Goal: Information Seeking & Learning: Learn about a topic

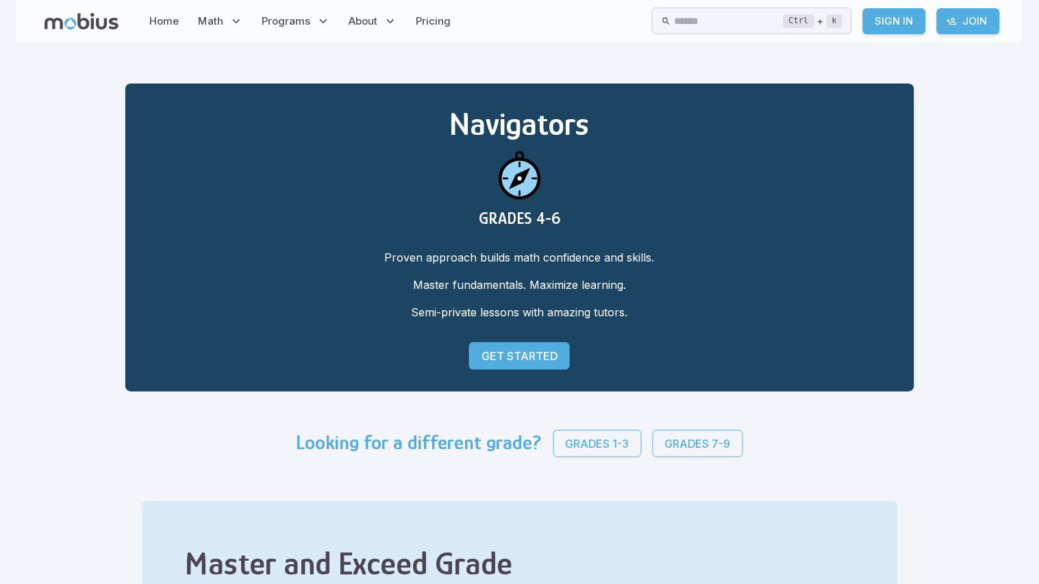
click at [665, 446] on p "Grades 7-9" at bounding box center [698, 444] width 66 height 16
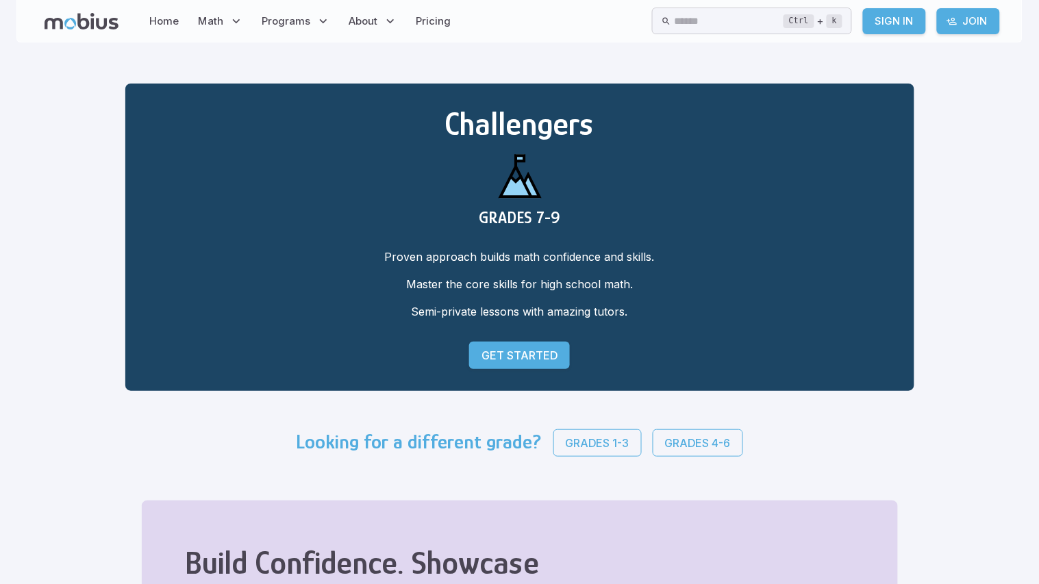
click at [482, 353] on p "Get Started" at bounding box center [520, 355] width 76 height 16
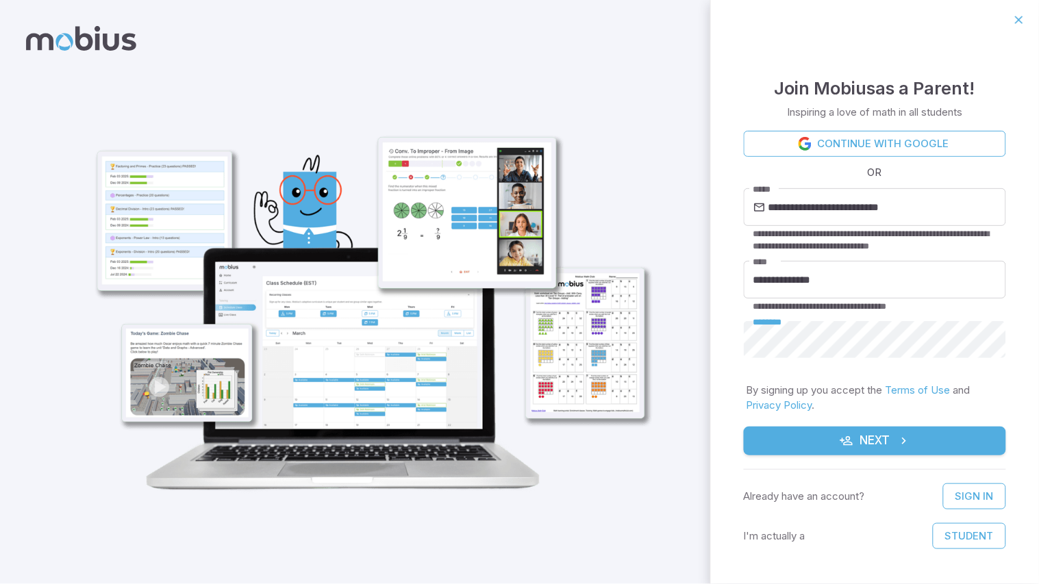
click at [904, 437] on icon "submit" at bounding box center [904, 441] width 14 height 14
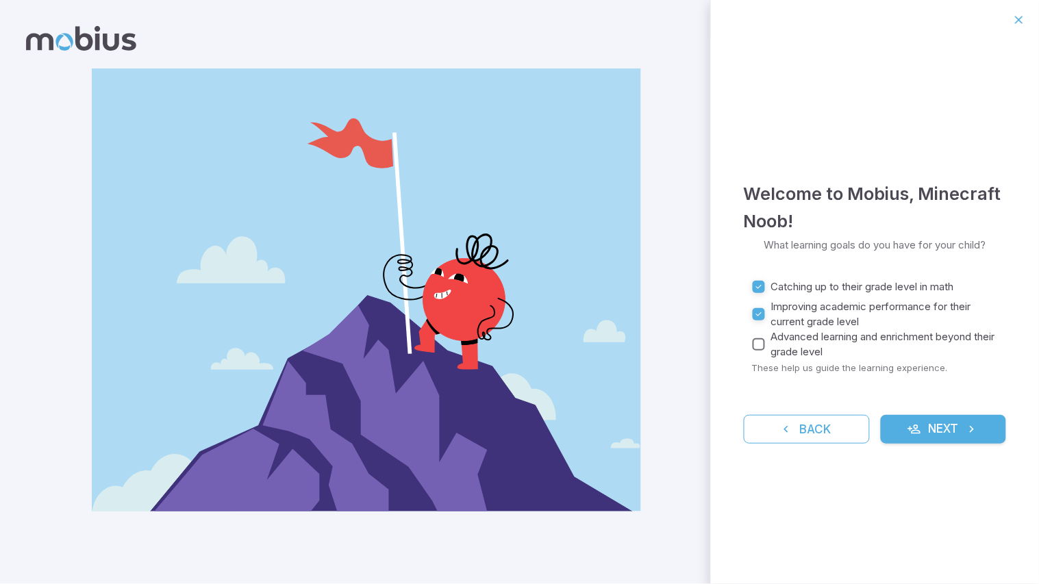
click at [935, 435] on button "Next" at bounding box center [944, 429] width 126 height 29
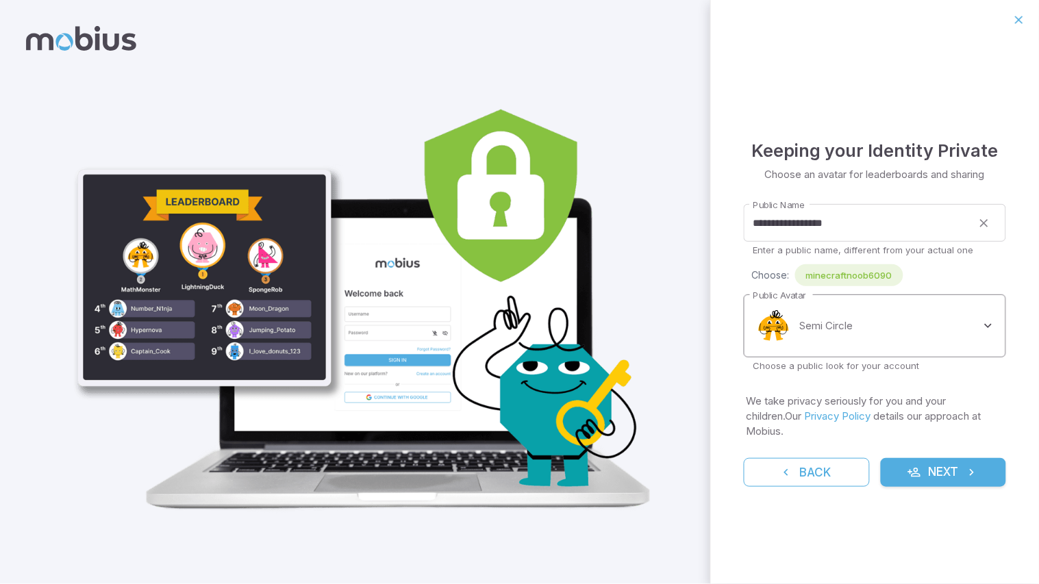
click at [977, 336] on body "**********" at bounding box center [519, 292] width 1039 height 584
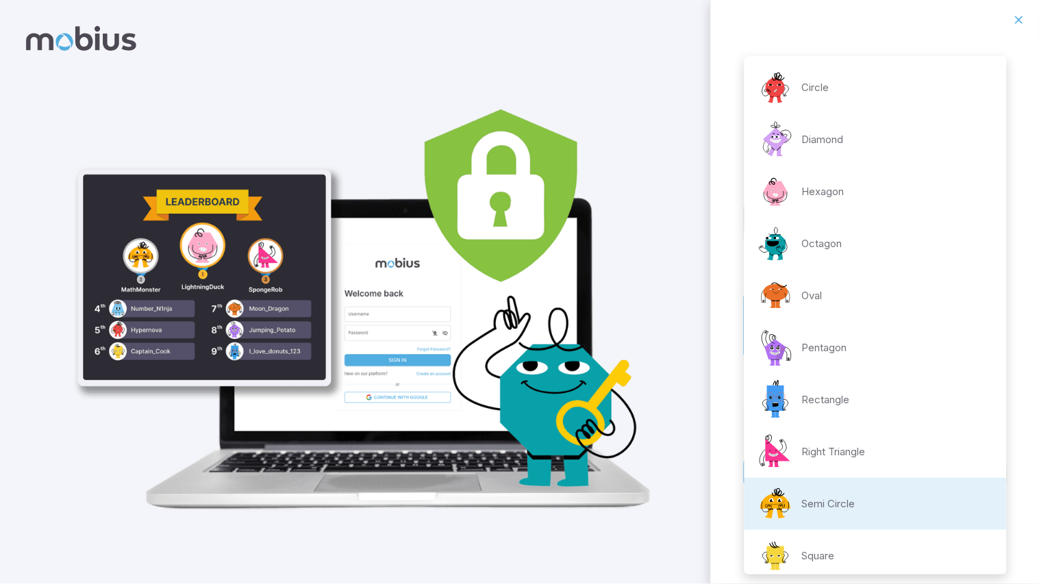
click at [977, 336] on li "Pentagon" at bounding box center [876, 348] width 262 height 52
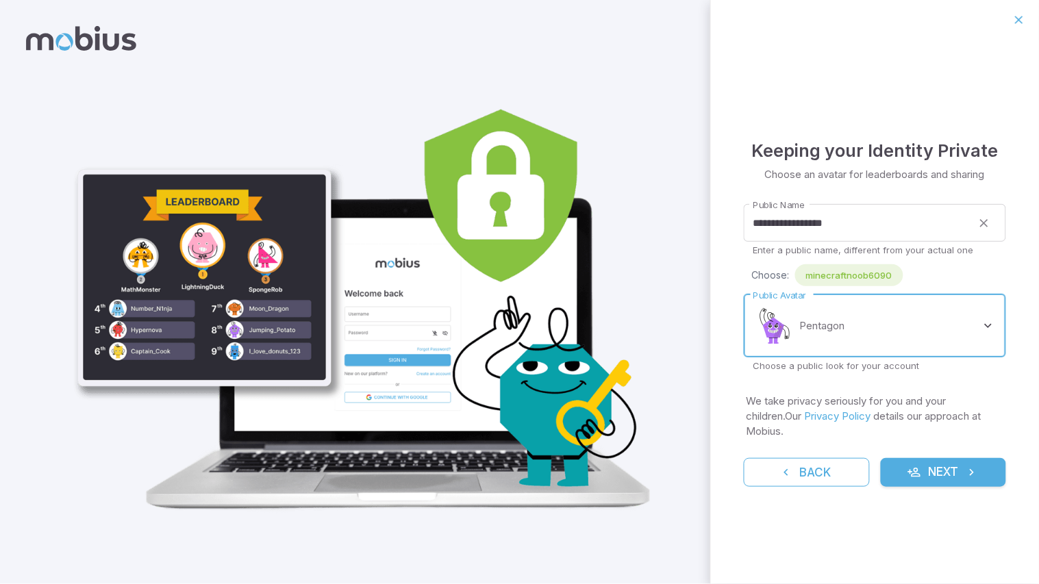
click at [972, 351] on body "**********" at bounding box center [519, 292] width 1039 height 584
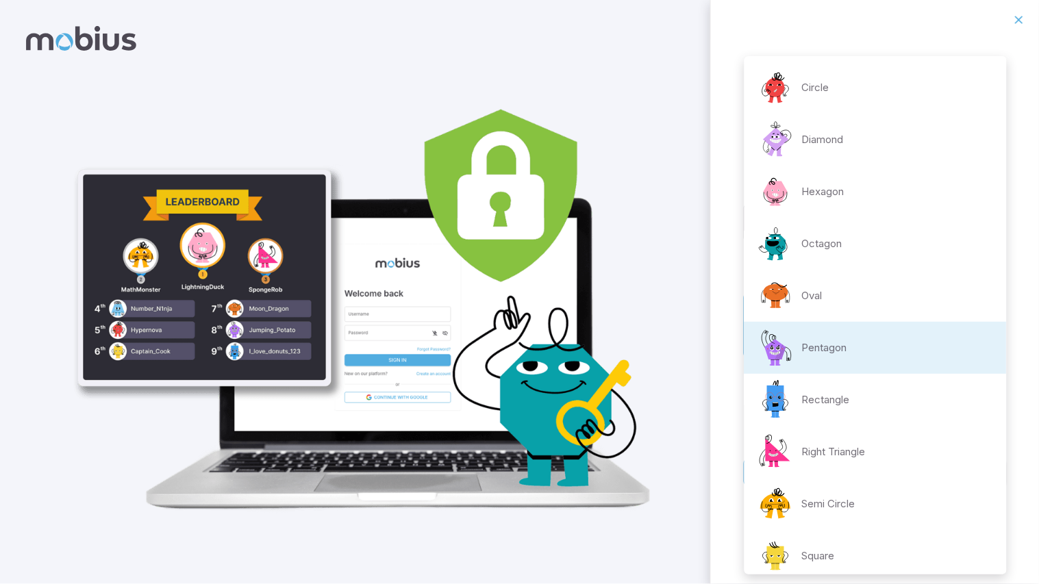
click at [917, 236] on li "Octagon" at bounding box center [876, 244] width 262 height 52
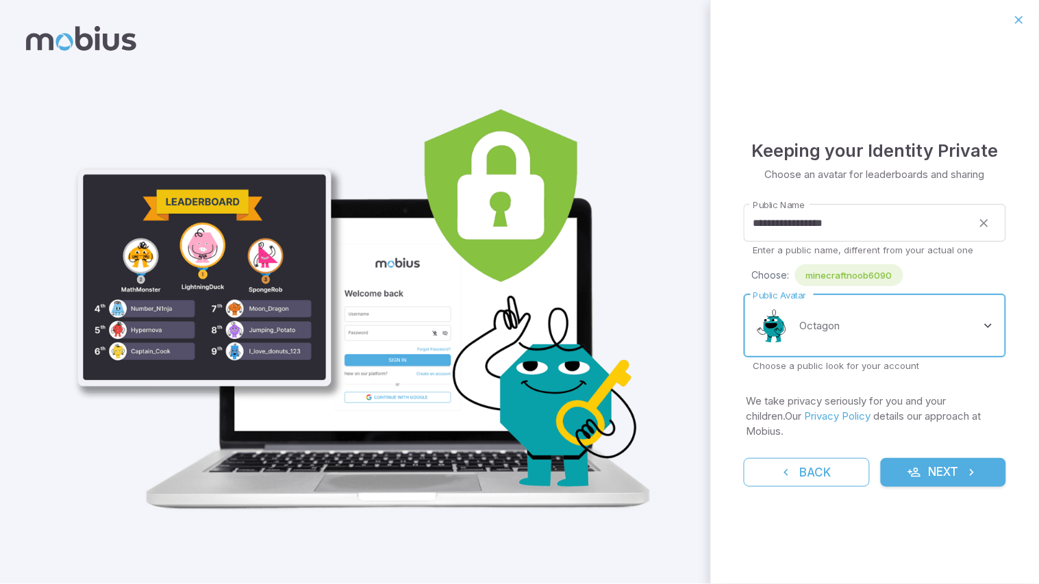
type input "**********"
click at [931, 462] on button "Next" at bounding box center [944, 472] width 126 height 29
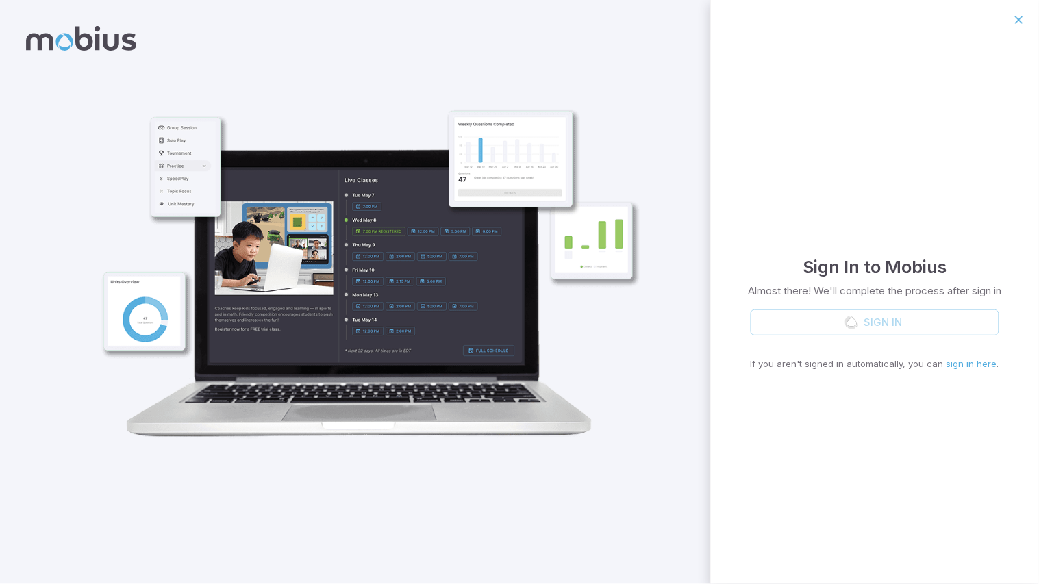
click at [884, 319] on div "Sign In If you aren't signed in automatically, you can sign in here ." at bounding box center [875, 341] width 249 height 62
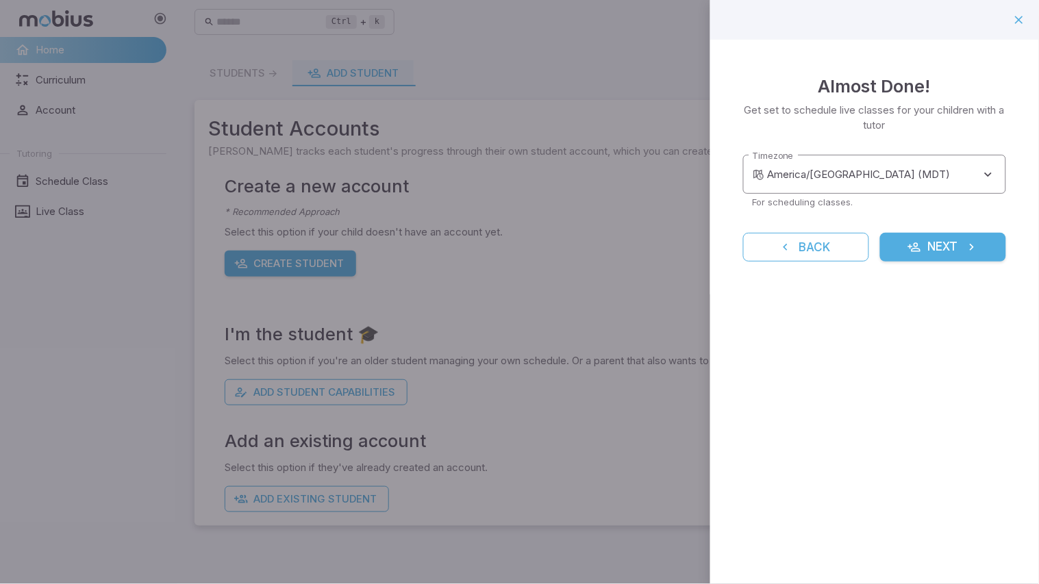
click at [908, 184] on body "**********" at bounding box center [519, 292] width 1039 height 584
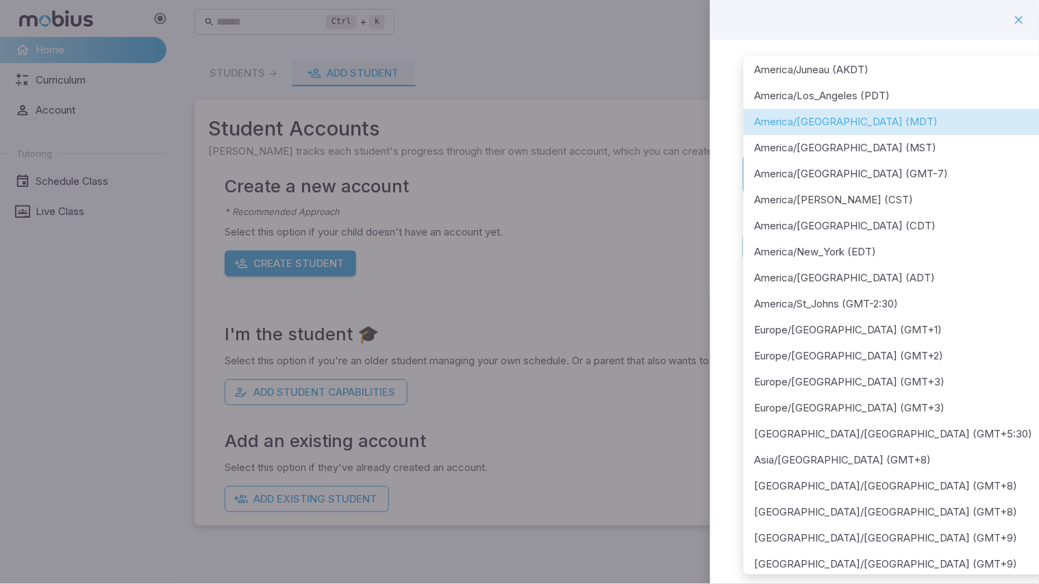
scroll to position [32, 0]
click at [904, 122] on li "America/Denver (MDT)" at bounding box center [894, 121] width 300 height 26
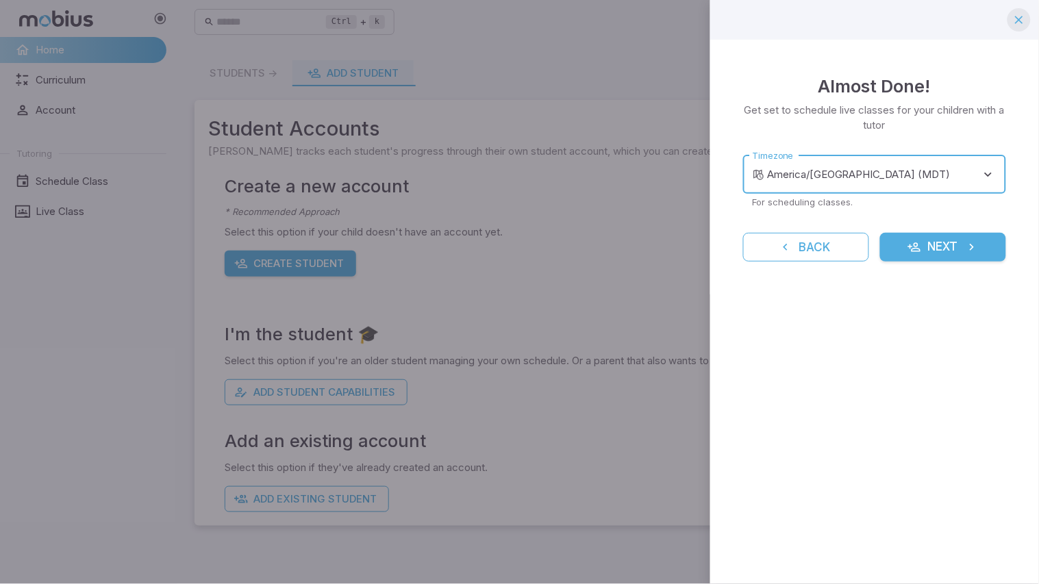
click at [1023, 15] on icon "button" at bounding box center [1020, 20] width 14 height 14
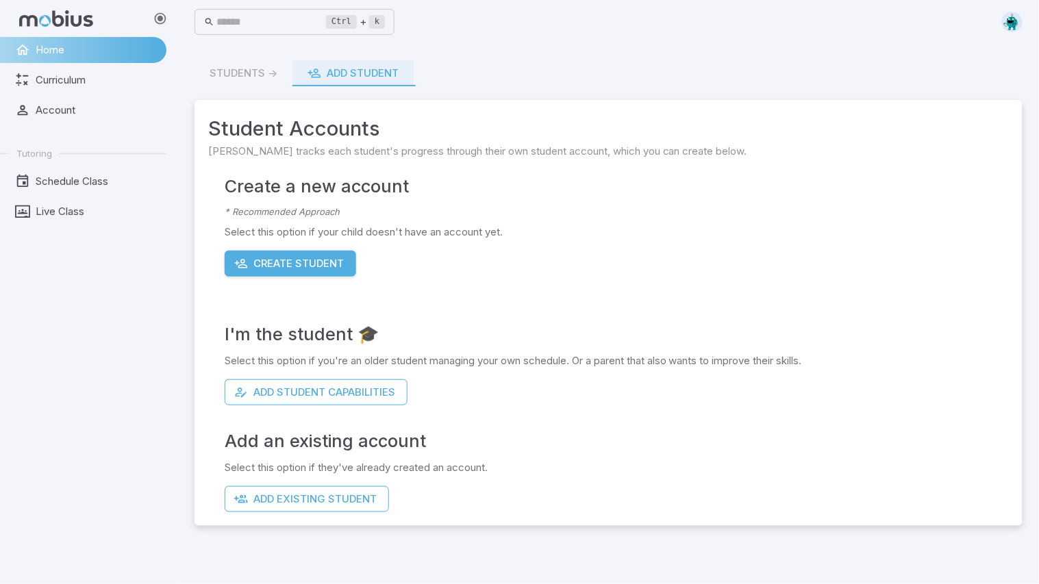
click at [306, 265] on button "Create Student" at bounding box center [291, 264] width 132 height 26
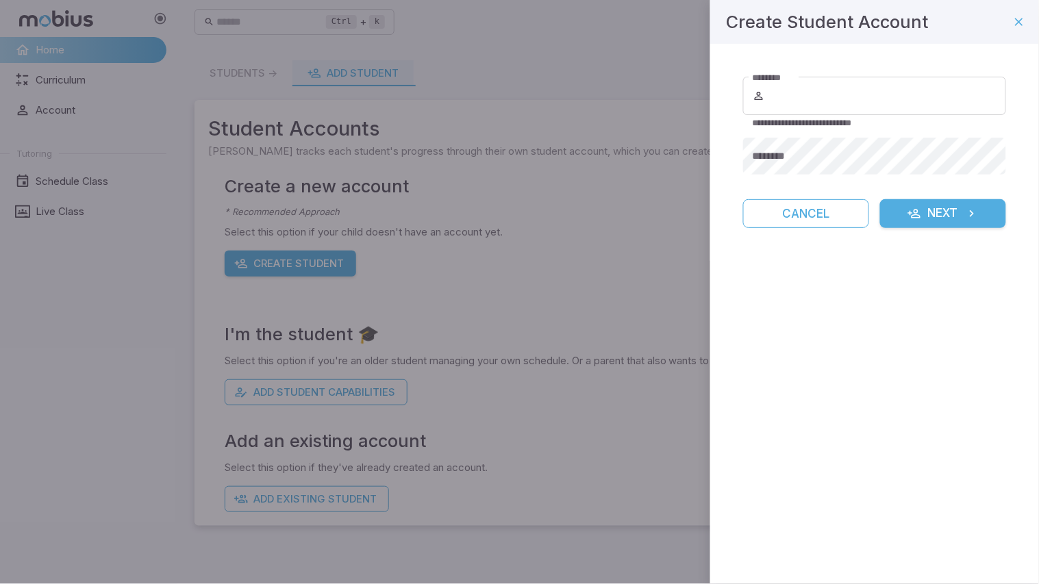
type input "**********"
click at [815, 225] on button "Cancel" at bounding box center [806, 213] width 126 height 29
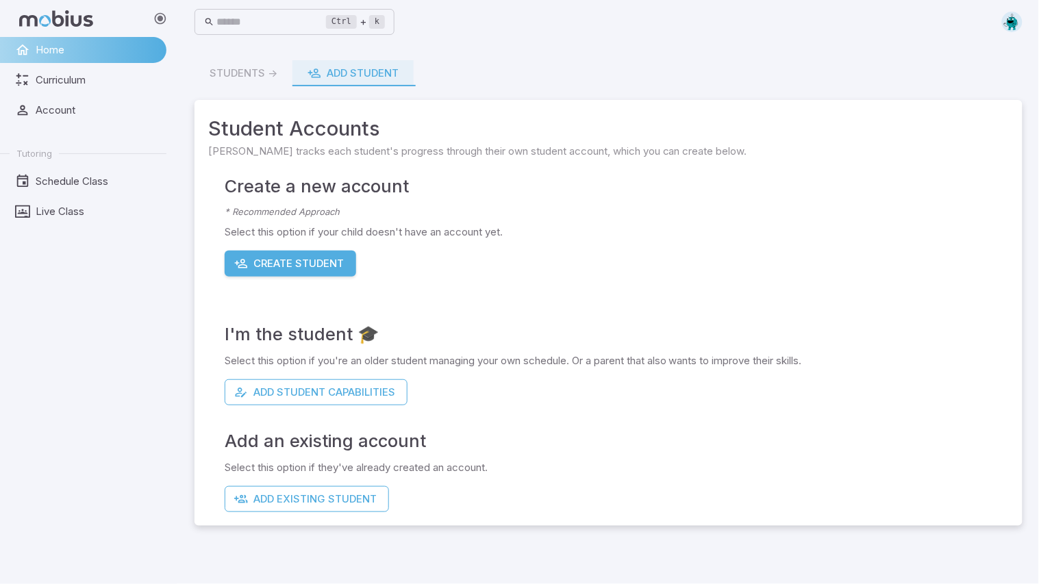
click at [319, 499] on button "Add Existing Student" at bounding box center [307, 499] width 164 height 26
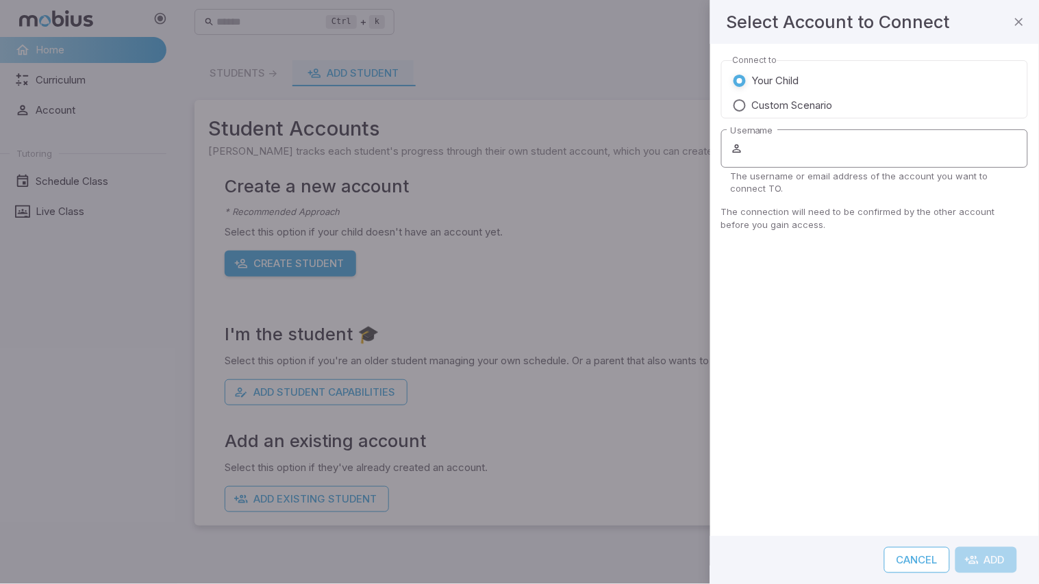
click at [766, 139] on input "Username" at bounding box center [887, 148] width 282 height 38
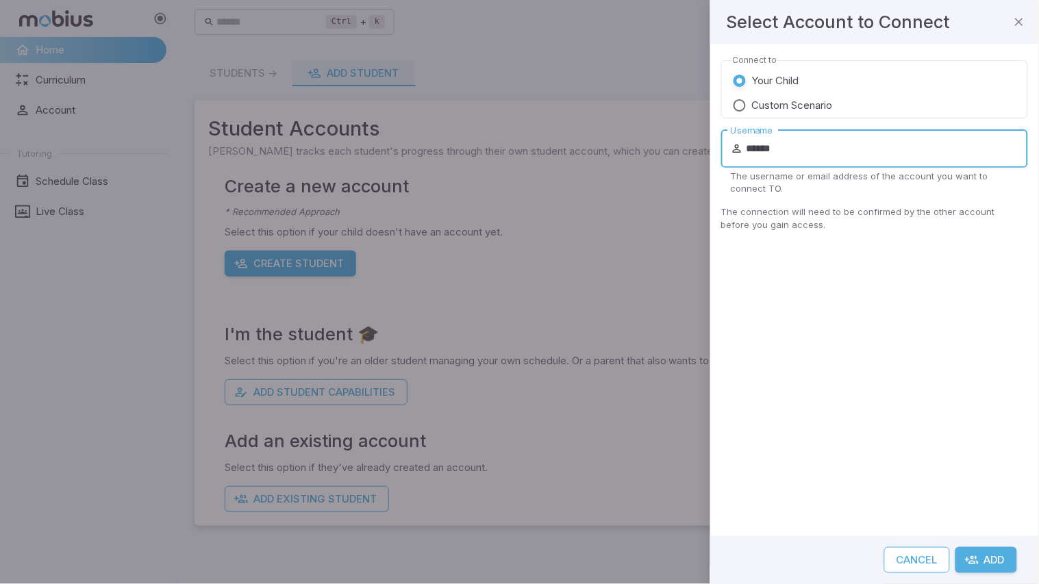
type input "******"
click at [986, 562] on button "Add" at bounding box center [987, 560] width 62 height 26
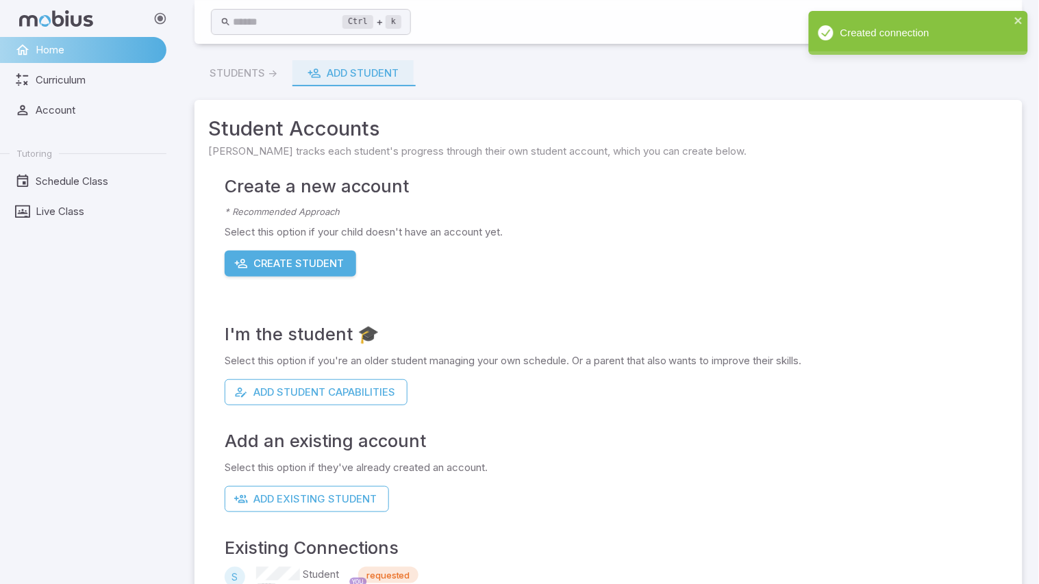
scroll to position [38, 0]
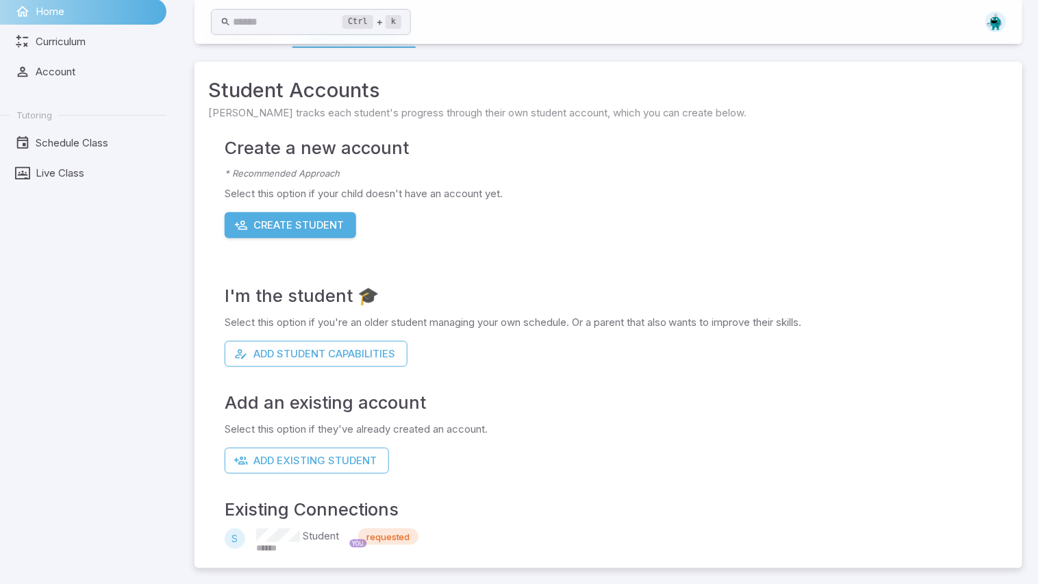
click at [327, 543] on p "Student" at bounding box center [321, 542] width 36 height 26
click at [306, 545] on p "Student" at bounding box center [321, 542] width 36 height 26
click at [139, 52] on link "Curriculum" at bounding box center [83, 42] width 166 height 26
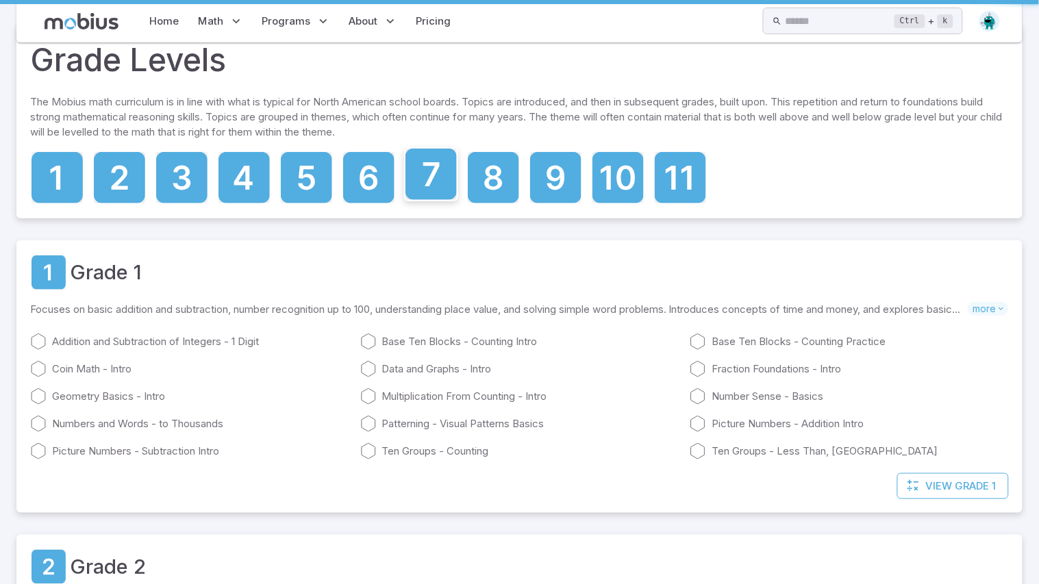
click at [417, 188] on icon at bounding box center [431, 174] width 51 height 51
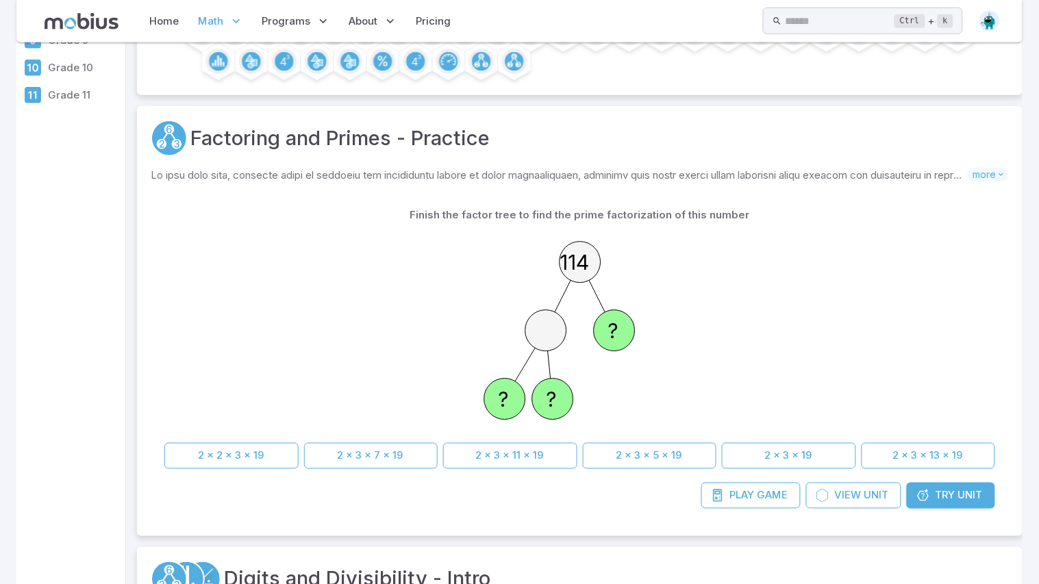
scroll to position [35, 0]
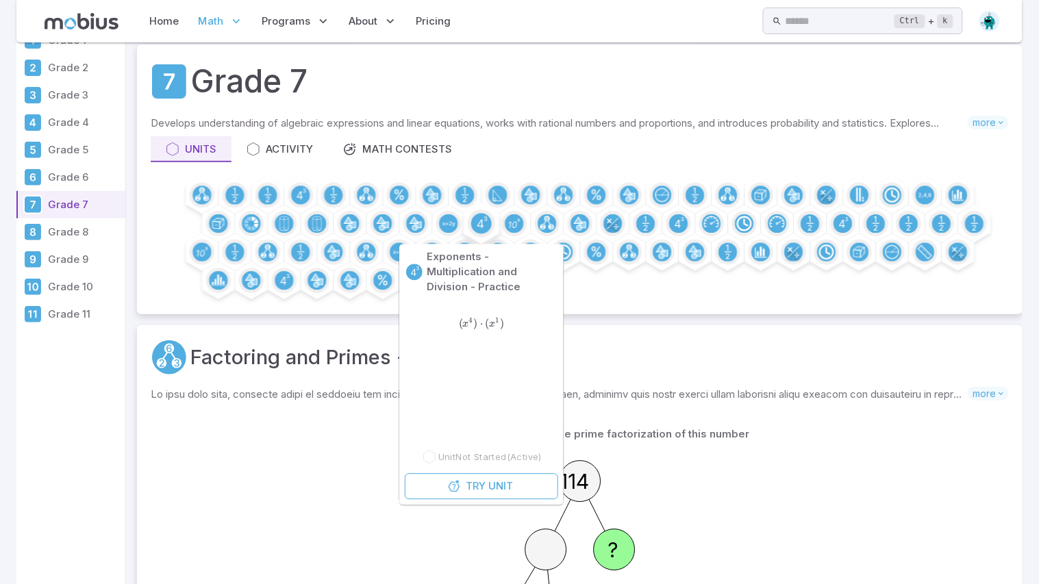
click at [480, 220] on circle at bounding box center [481, 224] width 21 height 21
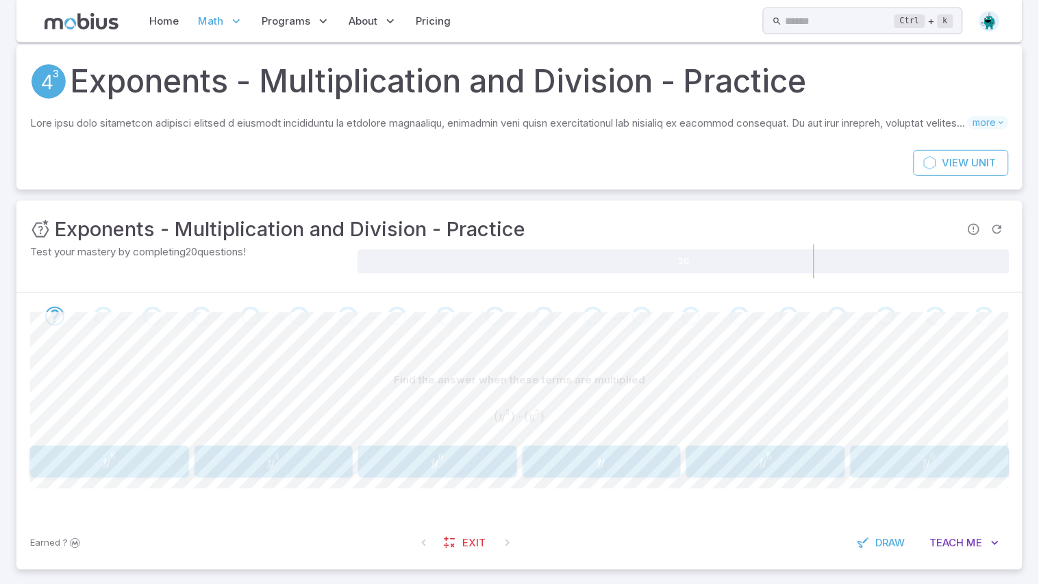
scroll to position [45, 0]
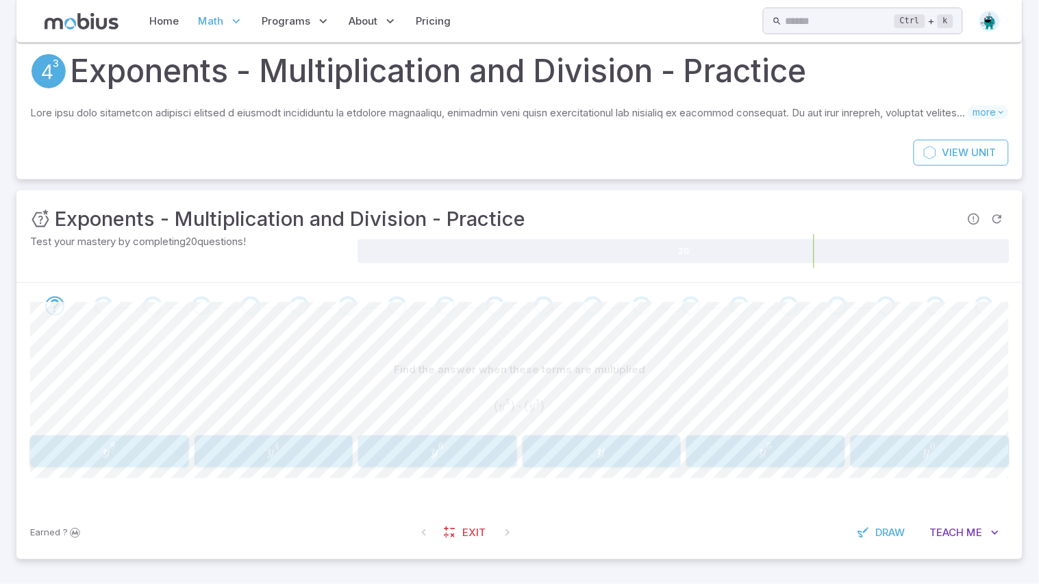
click at [985, 537] on button "Teach Me" at bounding box center [965, 533] width 88 height 26
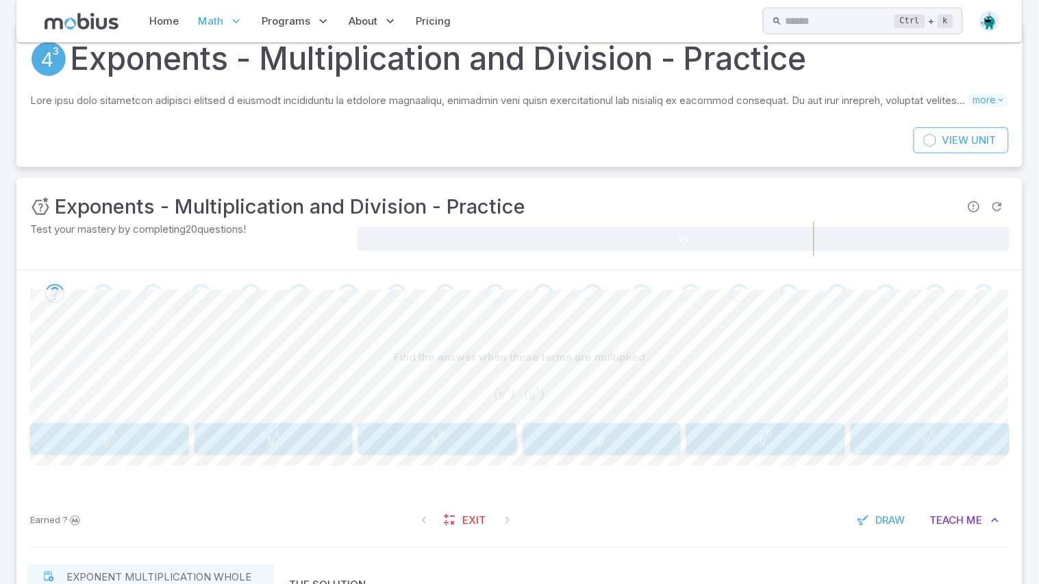
scroll to position [56, 0]
click at [135, 438] on span "y 8" at bounding box center [109, 441] width 150 height 18
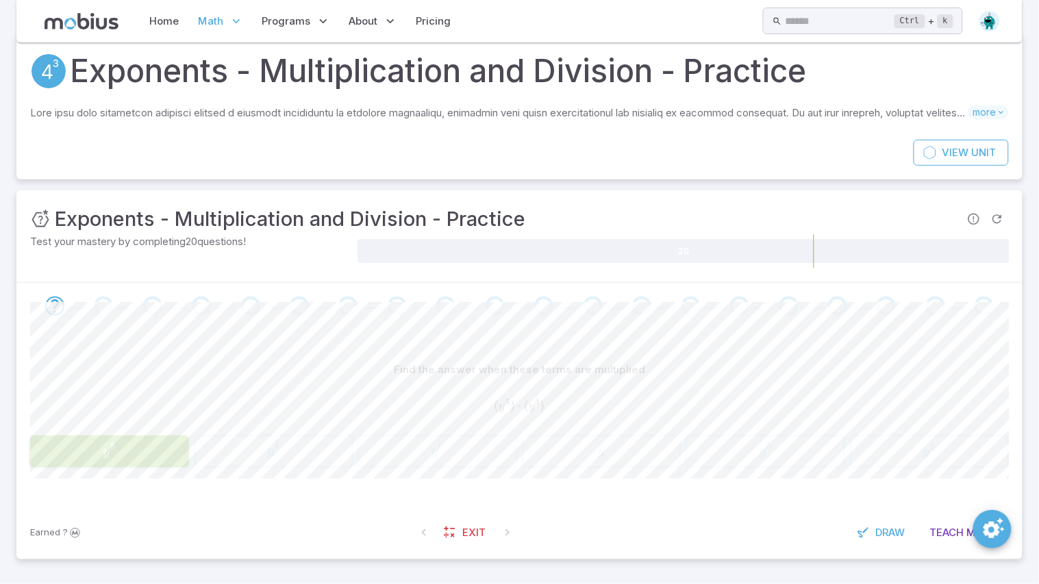
scroll to position [45, 0]
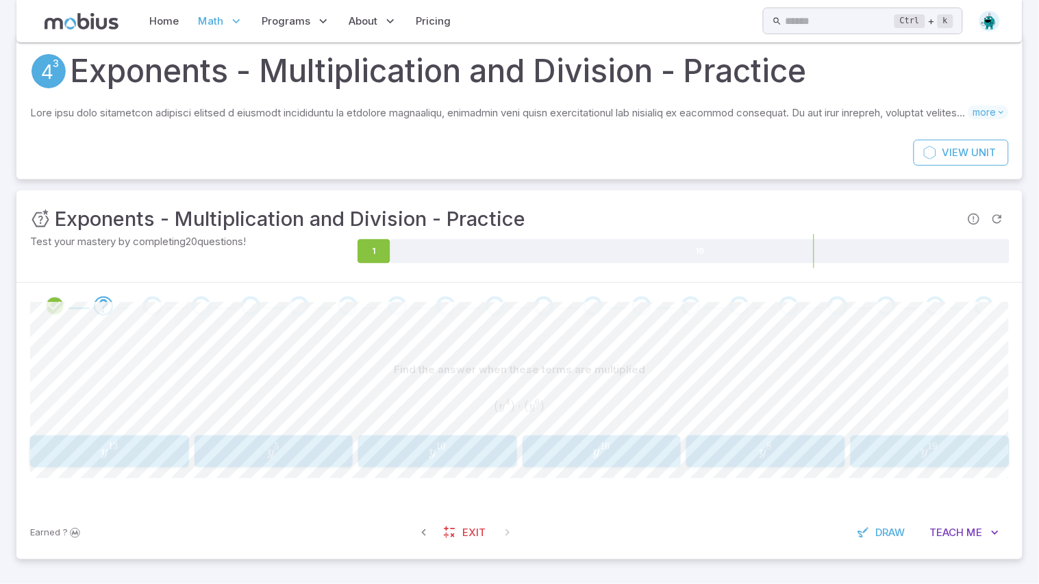
click at [462, 456] on span "y 10" at bounding box center [437, 452] width 150 height 18
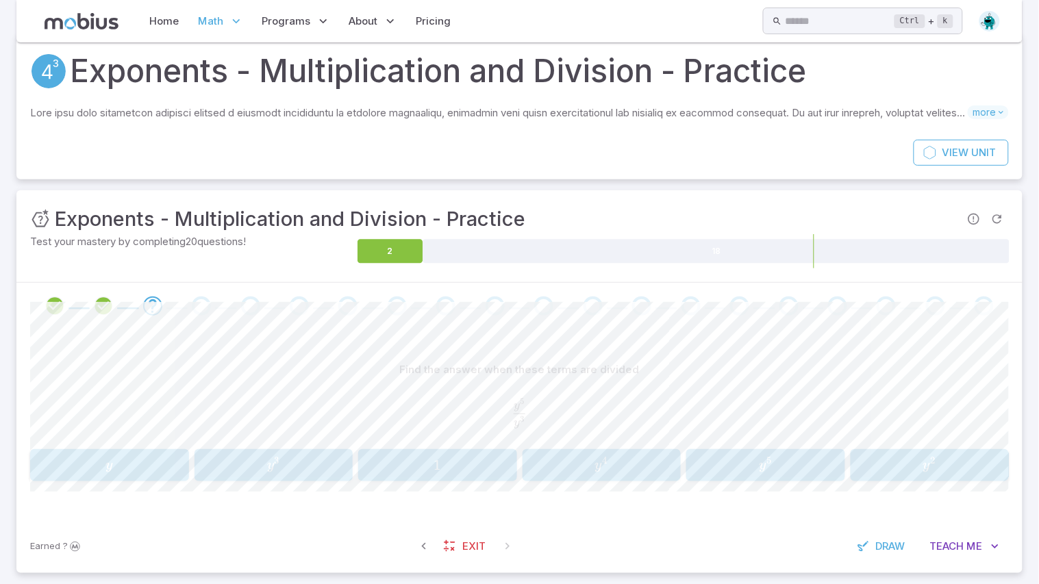
scroll to position [58, 0]
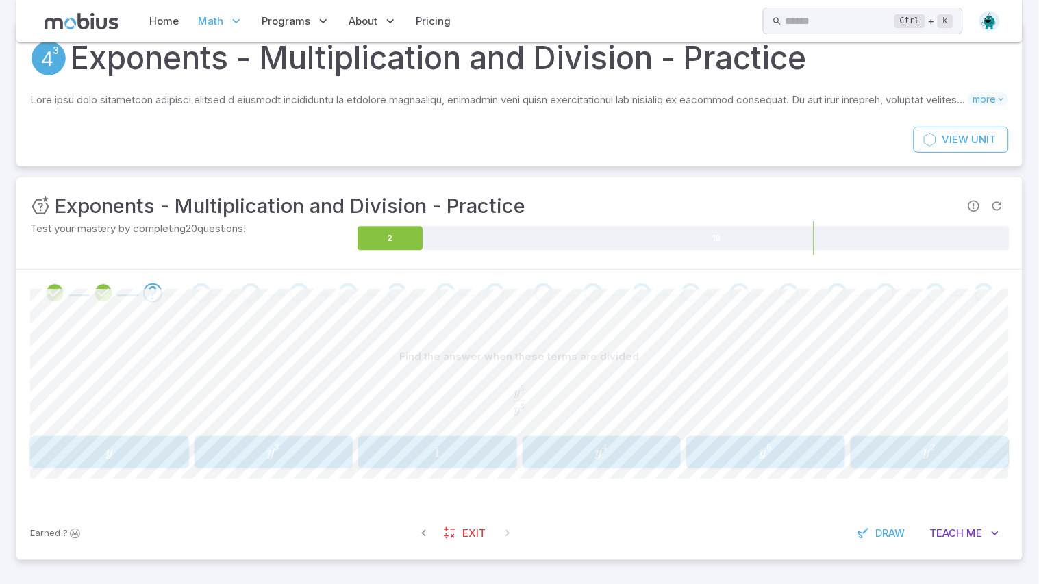
click at [977, 532] on span "Me" at bounding box center [975, 533] width 16 height 15
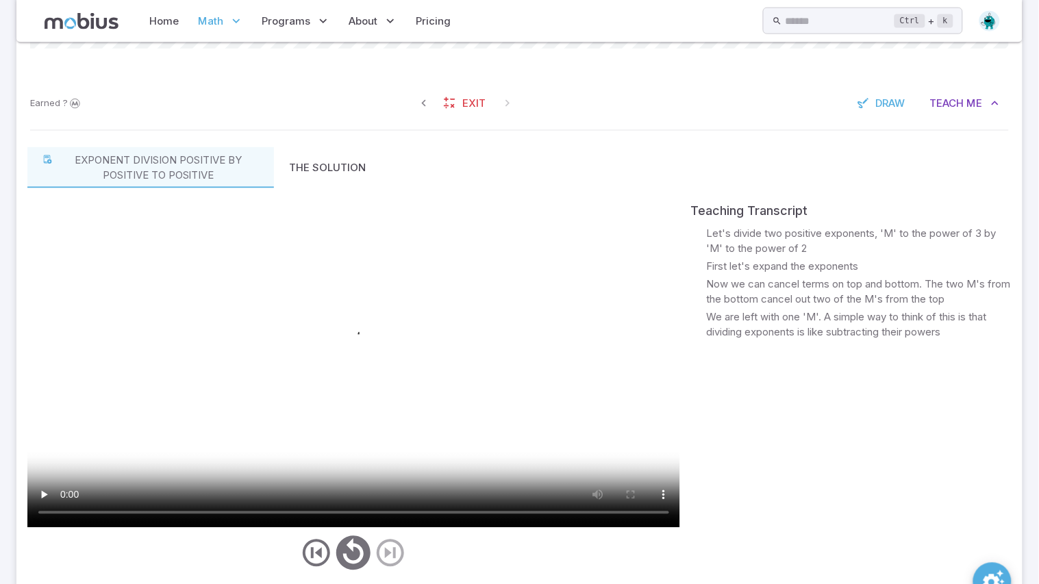
scroll to position [489, 0]
